Goal: Information Seeking & Learning: Learn about a topic

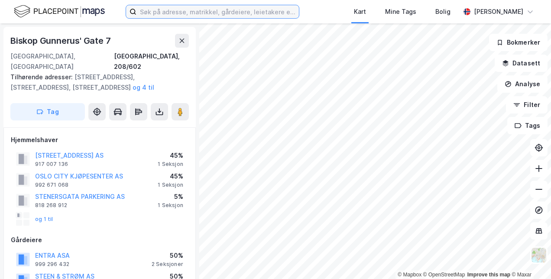
click at [180, 12] on input at bounding box center [217, 11] width 162 height 13
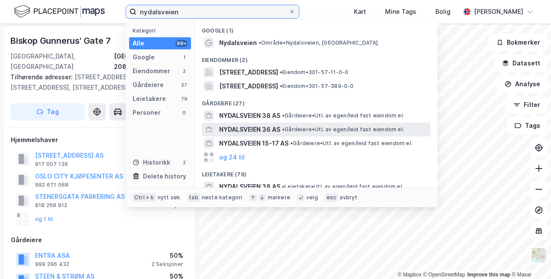
type input "nydalsveien"
click at [241, 124] on span "NYDALSVEIEN 36 AS" at bounding box center [249, 129] width 61 height 10
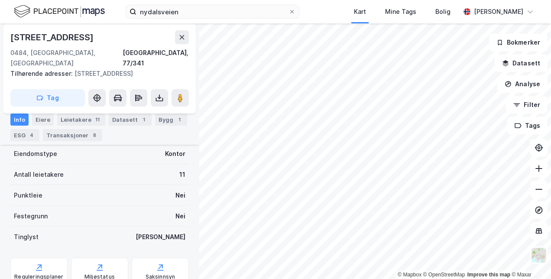
scroll to position [230, 0]
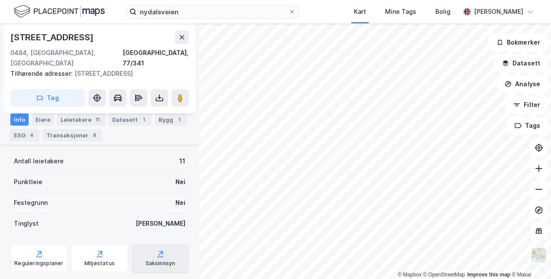
click at [156, 249] on icon at bounding box center [160, 253] width 9 height 9
